Goal: Information Seeking & Learning: Stay updated

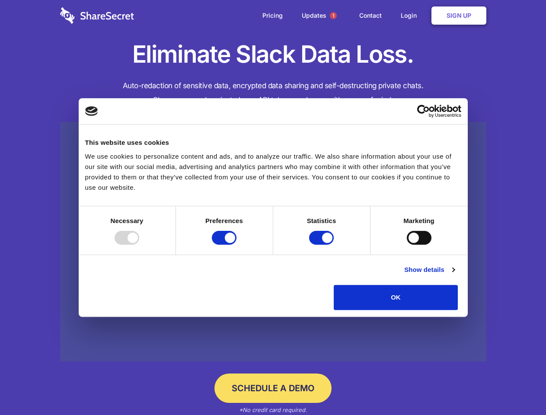
click at [139, 245] on div at bounding box center [127, 238] width 25 height 14
click at [236, 245] on input "Preferences" at bounding box center [224, 238] width 25 height 14
checkbox input "false"
click at [323, 245] on input "Statistics" at bounding box center [321, 238] width 25 height 14
checkbox input "false"
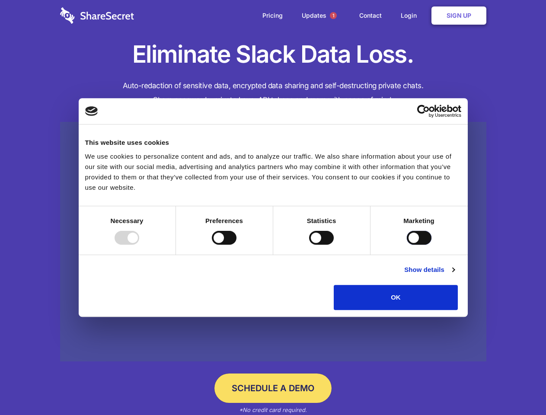
click at [407, 245] on input "Marketing" at bounding box center [419, 238] width 25 height 14
checkbox input "true"
click at [454, 275] on link "Show details" at bounding box center [429, 270] width 50 height 10
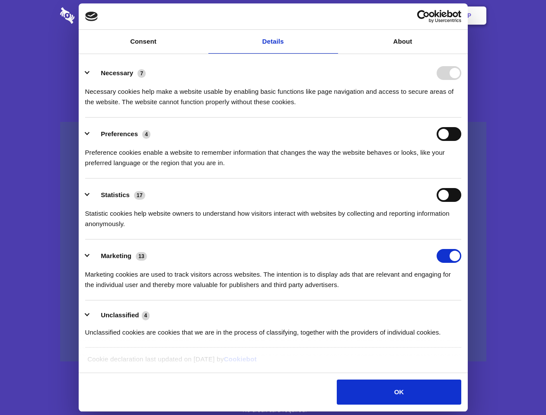
click at [461, 118] on li "Necessary 7 Necessary cookies help make a website usable by enabling basic func…" at bounding box center [273, 87] width 376 height 61
click at [333, 16] on span "1" at bounding box center [333, 15] width 7 height 7
